Goal: Navigation & Orientation: Find specific page/section

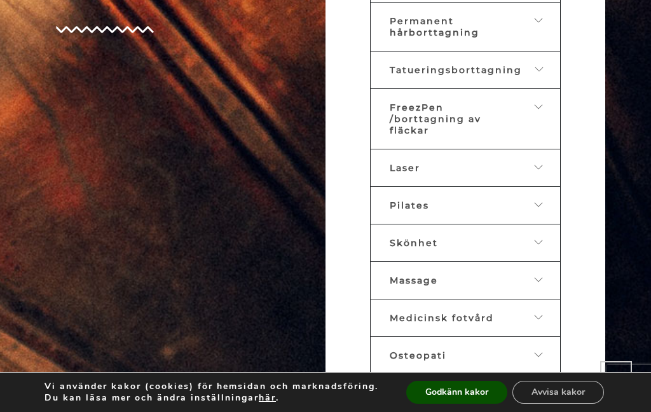
scroll to position [760, 0]
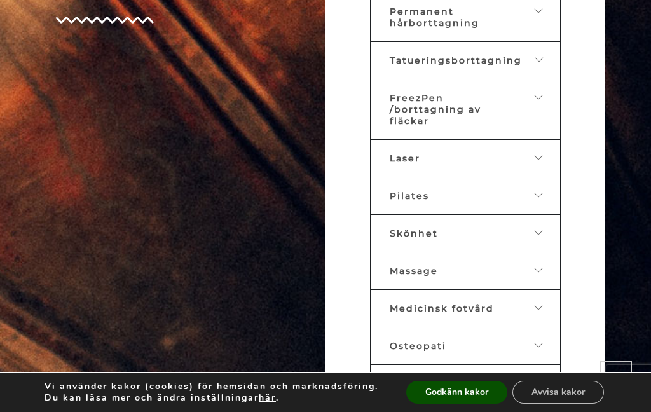
click at [540, 237] on icon at bounding box center [539, 232] width 10 height 9
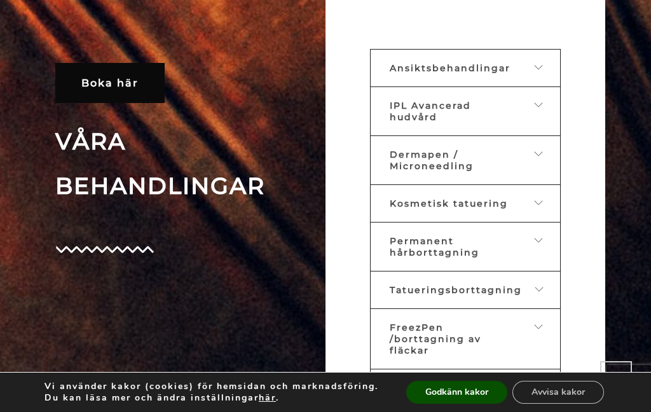
scroll to position [506, 0]
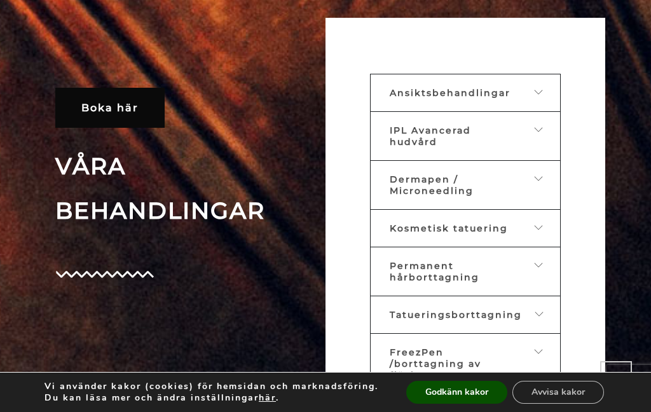
click at [541, 112] on link "Ansiktsbehandlingar" at bounding box center [465, 93] width 191 height 38
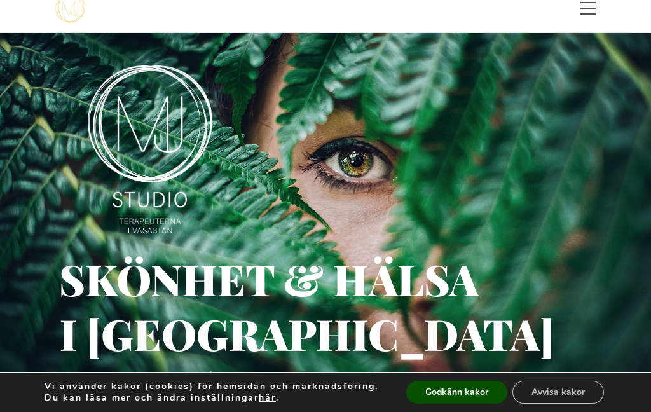
scroll to position [0, 0]
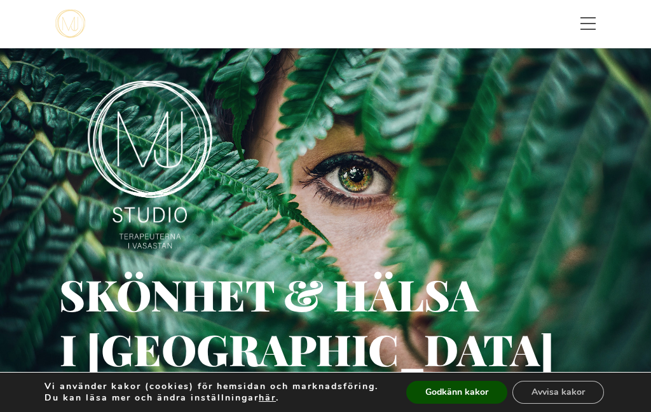
click at [590, 27] on span "Toggle menu" at bounding box center [587, 23] width 15 height 13
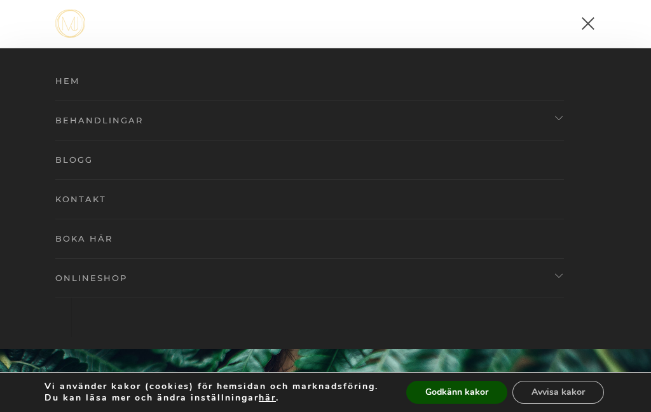
click at [161, 127] on link "Behandlingar" at bounding box center [309, 119] width 508 height 39
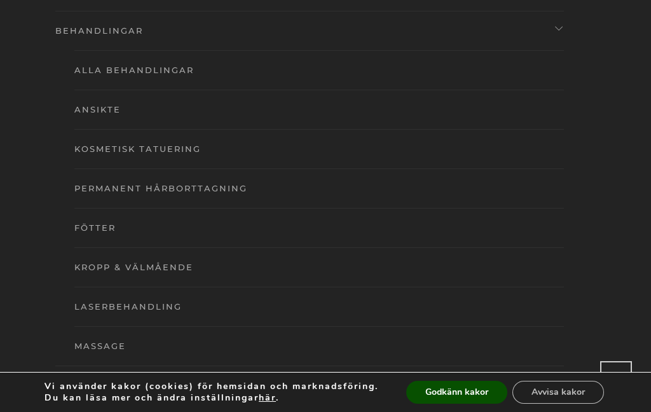
scroll to position [88, 0]
click at [112, 111] on link "Ansikte" at bounding box center [318, 110] width 489 height 39
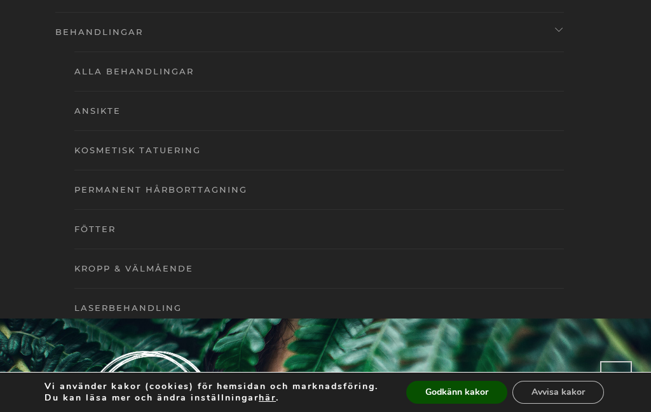
click at [484, 393] on button "Godkänn kakor" at bounding box center [456, 392] width 101 height 23
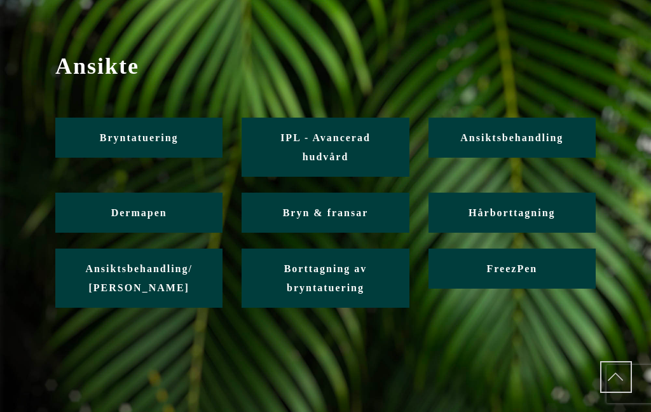
scroll to position [85, 0]
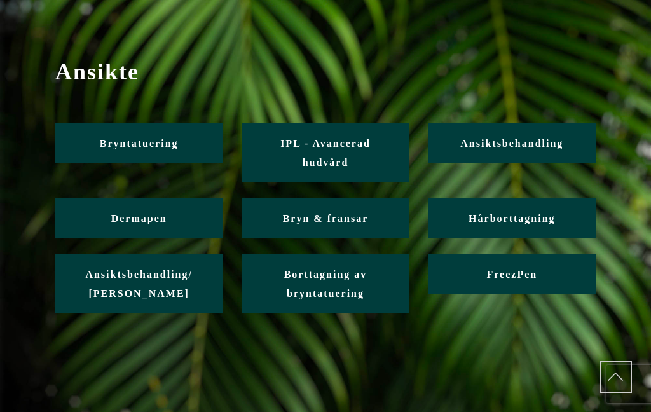
click at [551, 146] on span "Ansiktsbehandling" at bounding box center [511, 143] width 103 height 11
